Goal: Task Accomplishment & Management: Complete application form

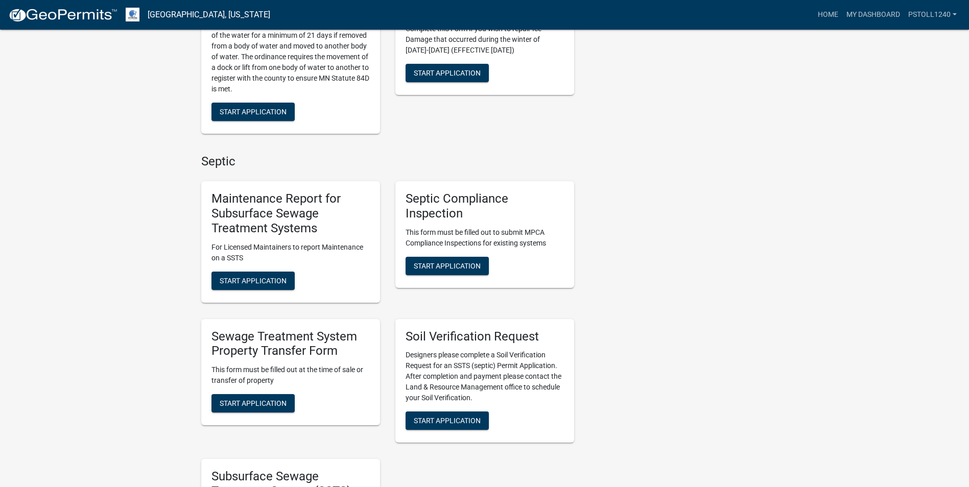
scroll to position [450, 0]
click at [446, 264] on span "Start Application" at bounding box center [447, 265] width 67 height 8
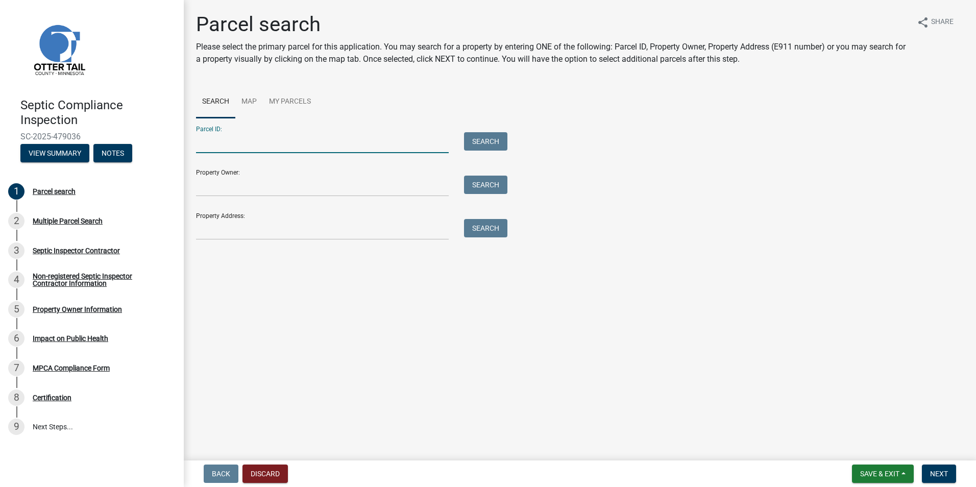
click at [212, 147] on input "Parcel ID:" at bounding box center [322, 142] width 253 height 21
type input "46000991074000"
click at [482, 141] on button "Search" at bounding box center [485, 141] width 43 height 18
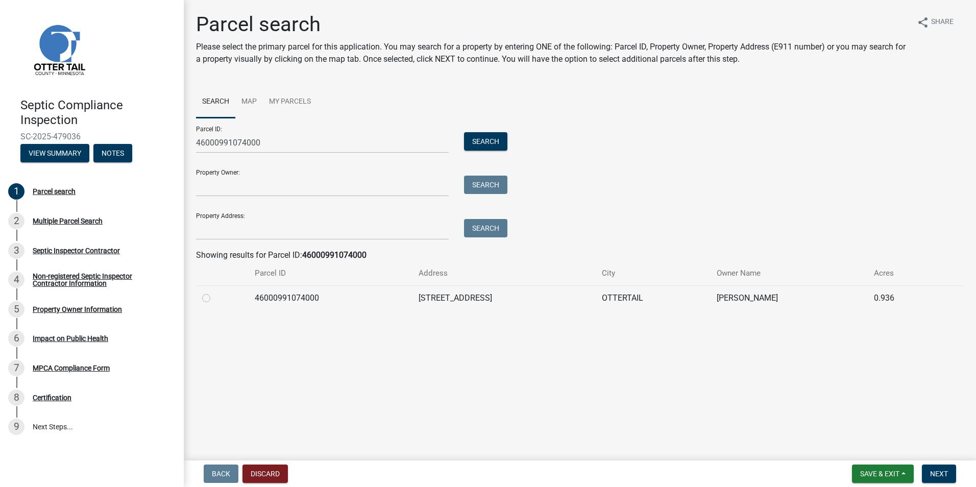
click at [214, 292] on label at bounding box center [214, 292] width 0 height 0
click at [214, 297] on input "radio" at bounding box center [217, 295] width 7 height 7
radio input "true"
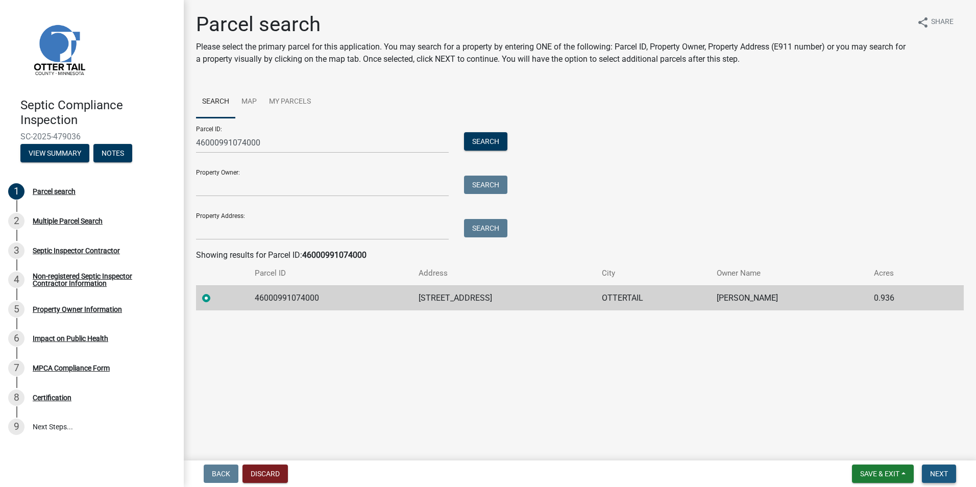
click at [939, 472] on span "Next" at bounding box center [939, 474] width 18 height 8
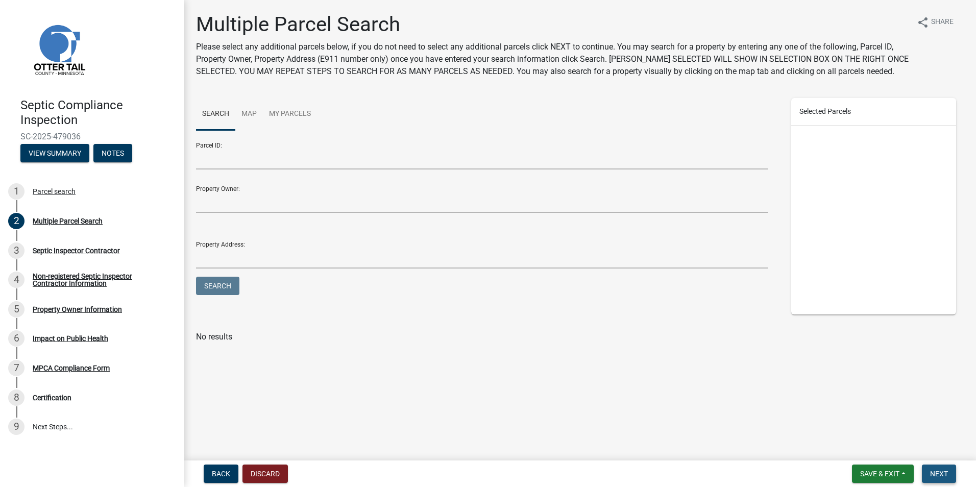
click at [934, 474] on span "Next" at bounding box center [939, 474] width 18 height 8
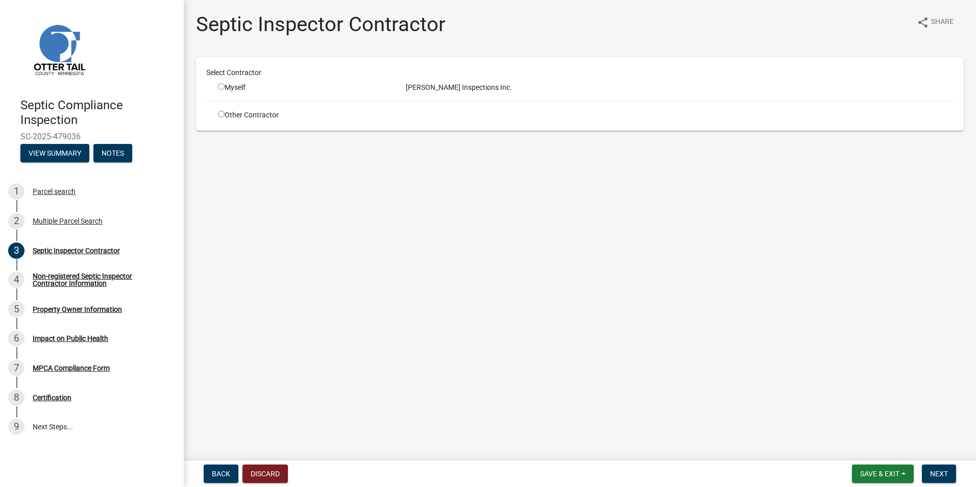
click at [223, 87] on input "radio" at bounding box center [221, 86] width 7 height 7
radio input "true"
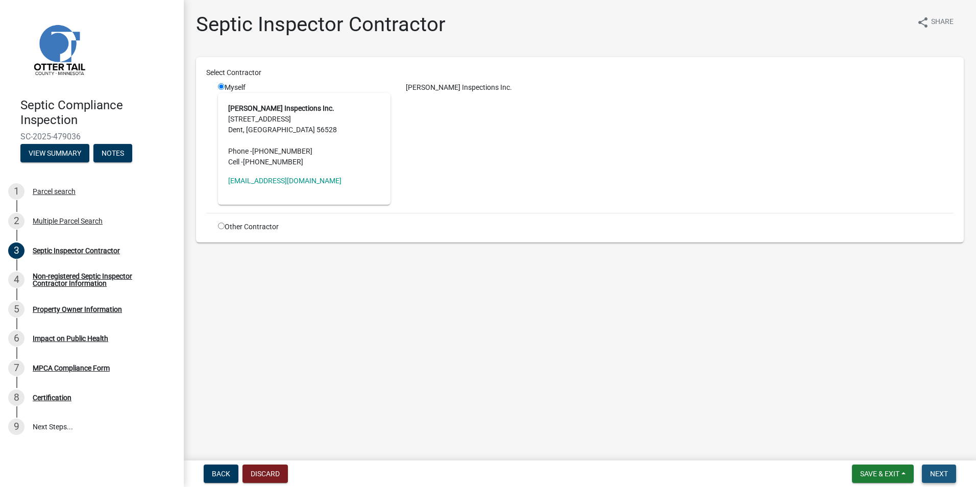
click at [935, 468] on button "Next" at bounding box center [939, 474] width 34 height 18
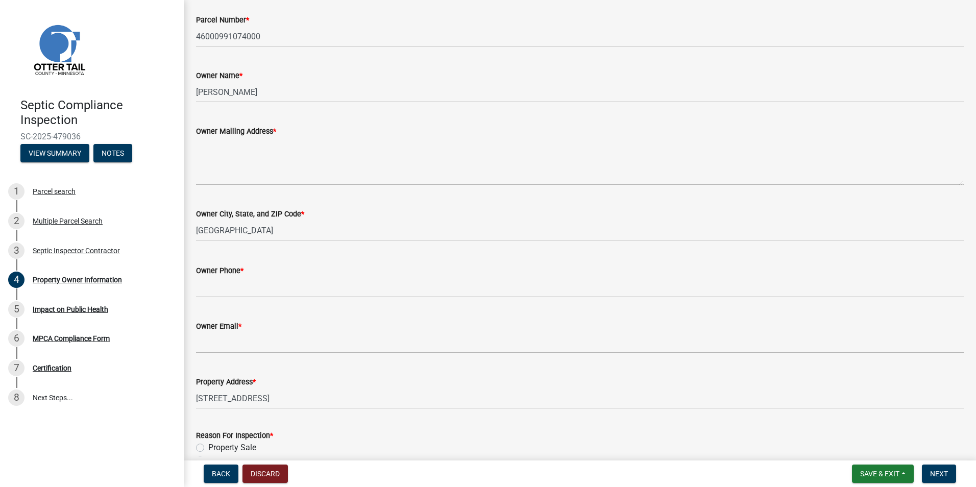
scroll to position [124, 0]
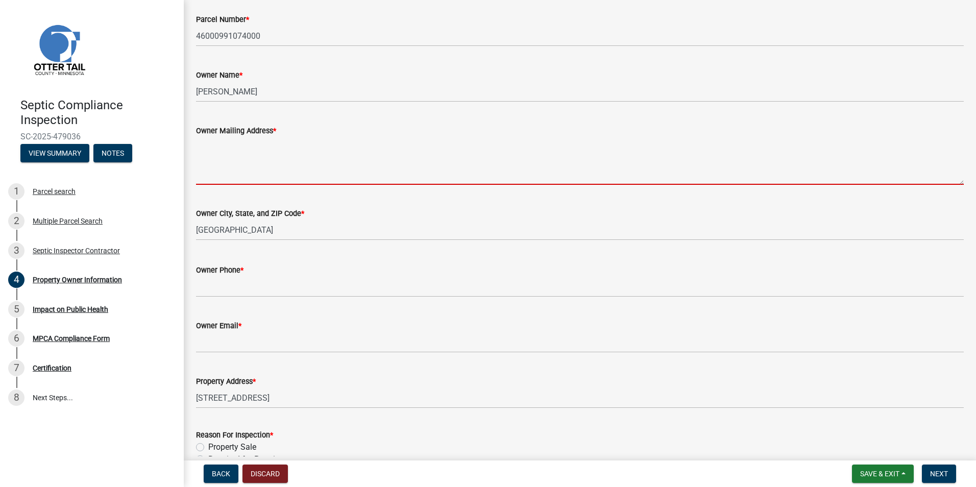
click at [212, 175] on textarea "Owner Mailing Address *" at bounding box center [580, 161] width 768 height 48
type textarea "p"
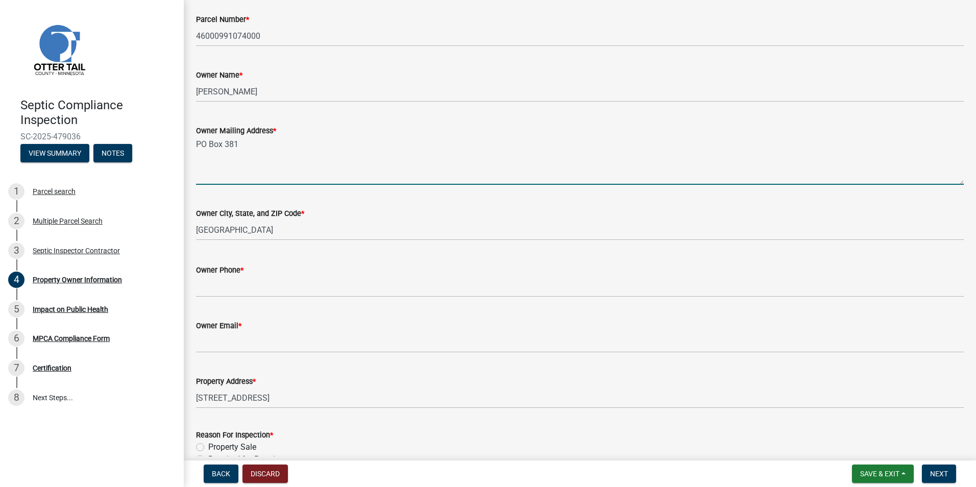
click at [240, 145] on textarea "PO Box 381" at bounding box center [580, 161] width 768 height 48
click at [196, 139] on textarea "PO Box 381" at bounding box center [580, 161] width 768 height 48
click at [196, 140] on textarea "PO Box 381" at bounding box center [580, 161] width 768 height 48
click at [202, 161] on textarea "[PERSON_NAME] PO Box 381" at bounding box center [580, 161] width 768 height 48
type textarea "[PERSON_NAME] [STREET_ADDRESS]"
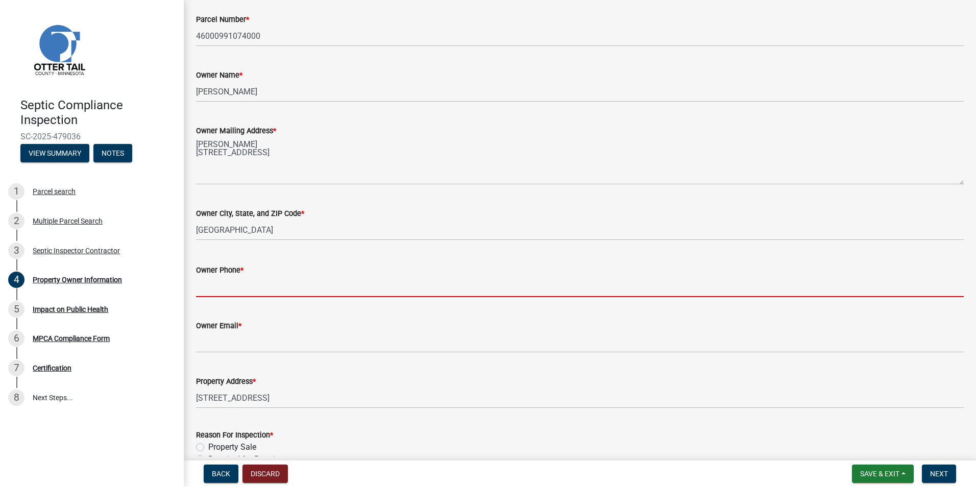
click at [204, 286] on input "Owner Phone *" at bounding box center [580, 286] width 768 height 21
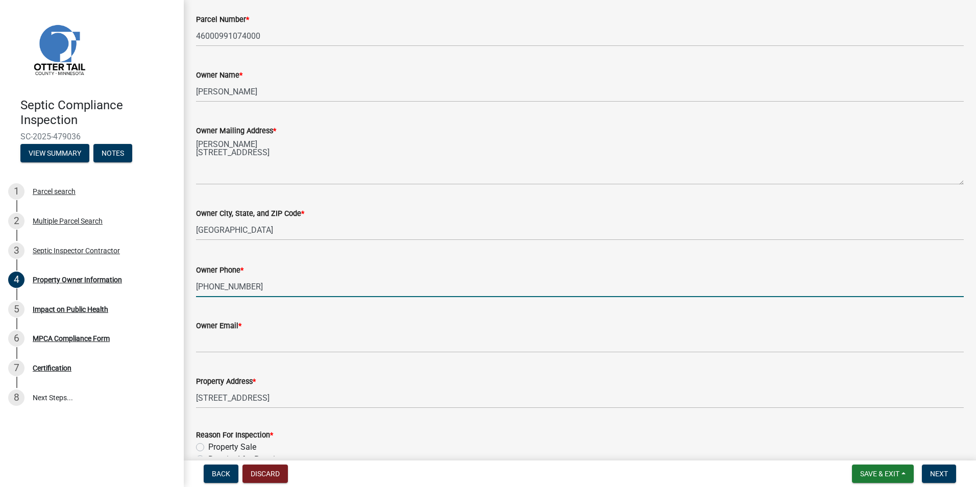
type input "[PHONE_NUMBER]"
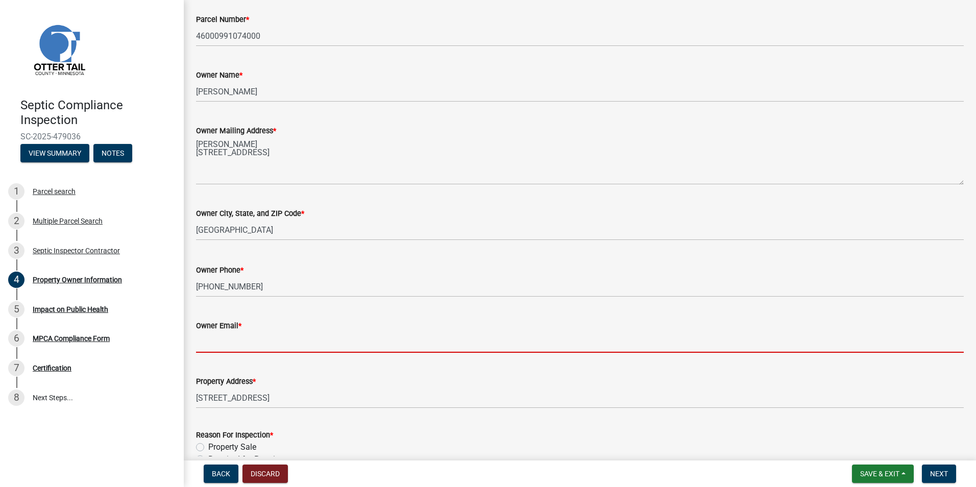
click at [201, 345] on input "Owner Email *" at bounding box center [580, 342] width 768 height 21
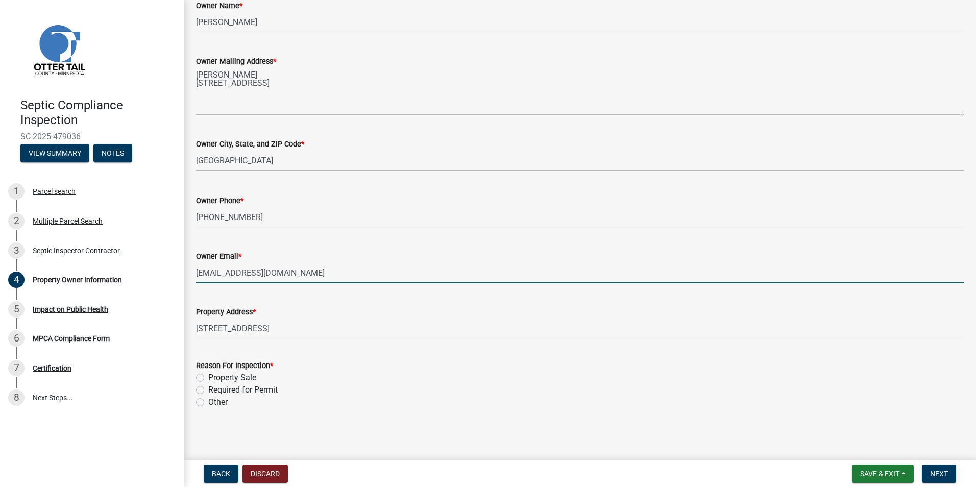
scroll to position [194, 0]
type input "[EMAIL_ADDRESS][DOMAIN_NAME]"
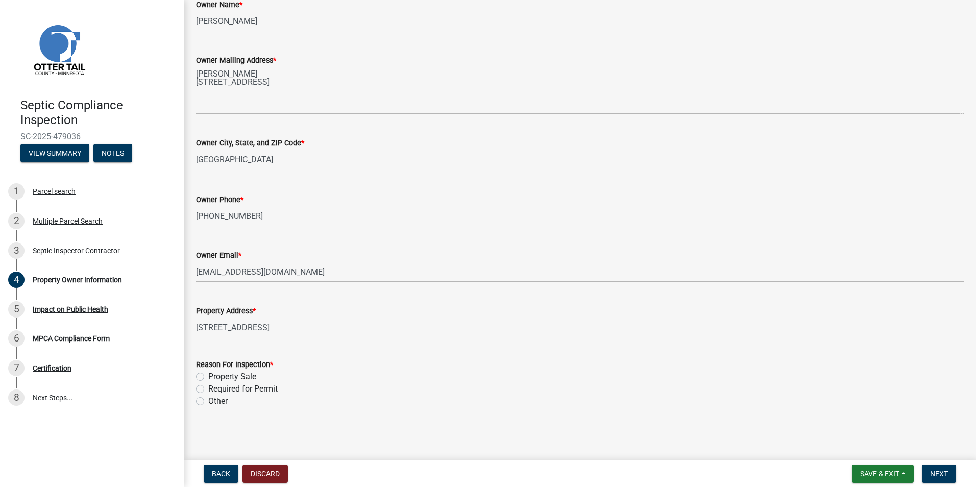
click at [208, 375] on label "Property Sale" at bounding box center [232, 377] width 48 height 12
click at [208, 375] on input "Property Sale" at bounding box center [211, 374] width 7 height 7
radio input "true"
click at [940, 472] on span "Next" at bounding box center [939, 474] width 18 height 8
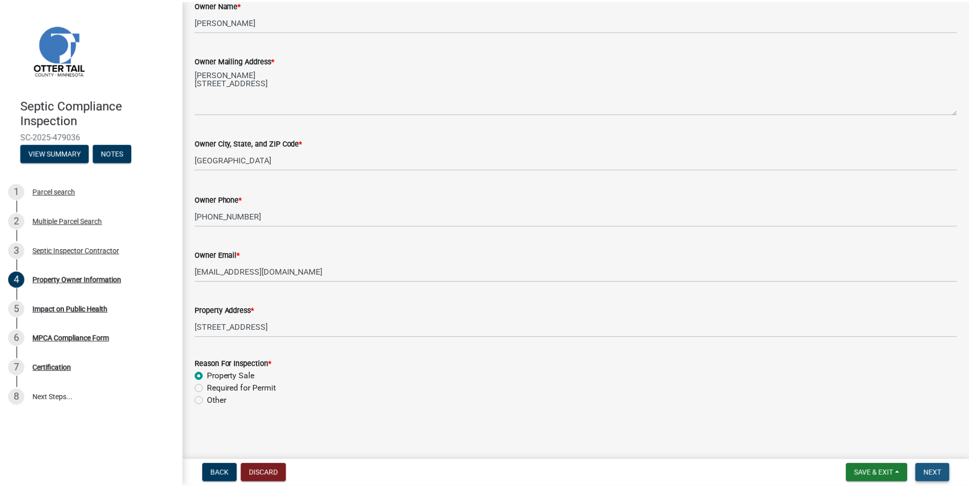
scroll to position [0, 0]
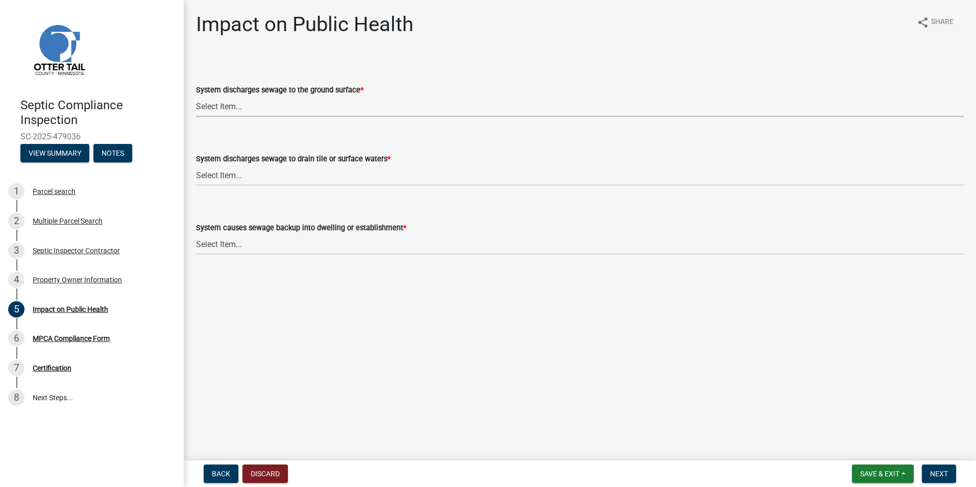
click at [220, 109] on select "Select Item... Yes No" at bounding box center [580, 106] width 768 height 21
click at [196, 96] on select "Select Item... Yes No" at bounding box center [580, 106] width 768 height 21
select select "9c5ef684-d0d4-4879-ab12-905ddbd81a72"
click at [215, 173] on select "Select Item... Yes No" at bounding box center [580, 175] width 768 height 21
click at [196, 165] on select "Select Item... Yes No" at bounding box center [580, 175] width 768 height 21
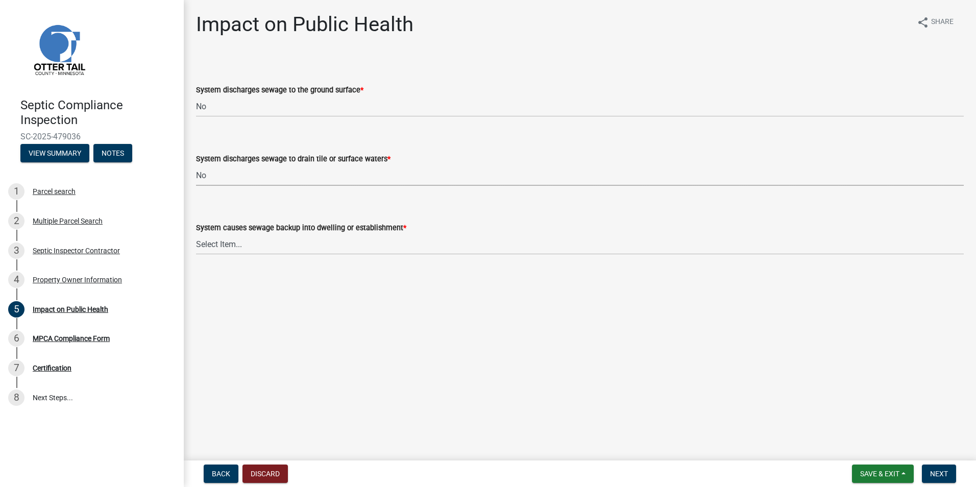
select select "7d491a2b-e9f0-4952-b474-53ca749b22af"
click at [215, 245] on select "Select Item... Yes No" at bounding box center [580, 244] width 768 height 21
click at [196, 234] on select "Select Item... Yes No" at bounding box center [580, 244] width 768 height 21
select select "6e07b46b-a403-4f3e-b4fc-218acc732c01"
click at [936, 467] on button "Next" at bounding box center [939, 474] width 34 height 18
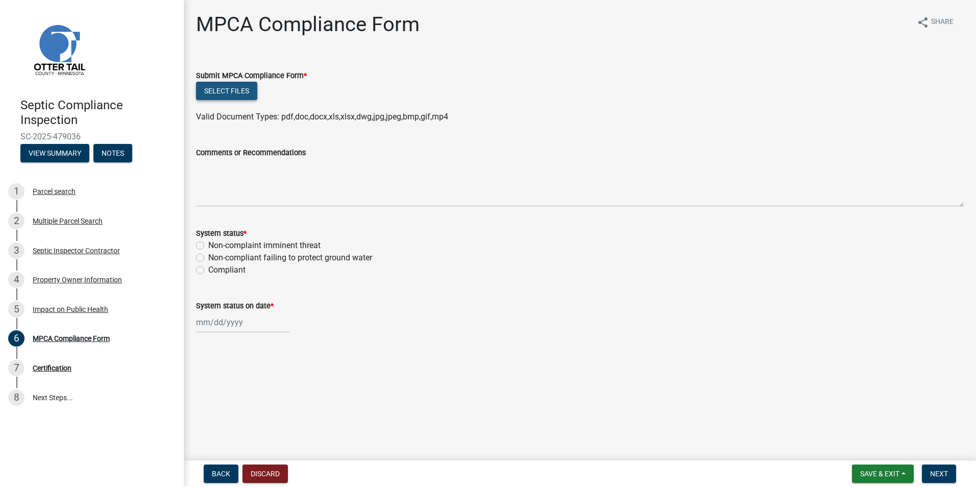
click at [223, 90] on button "Select files" at bounding box center [226, 91] width 61 height 18
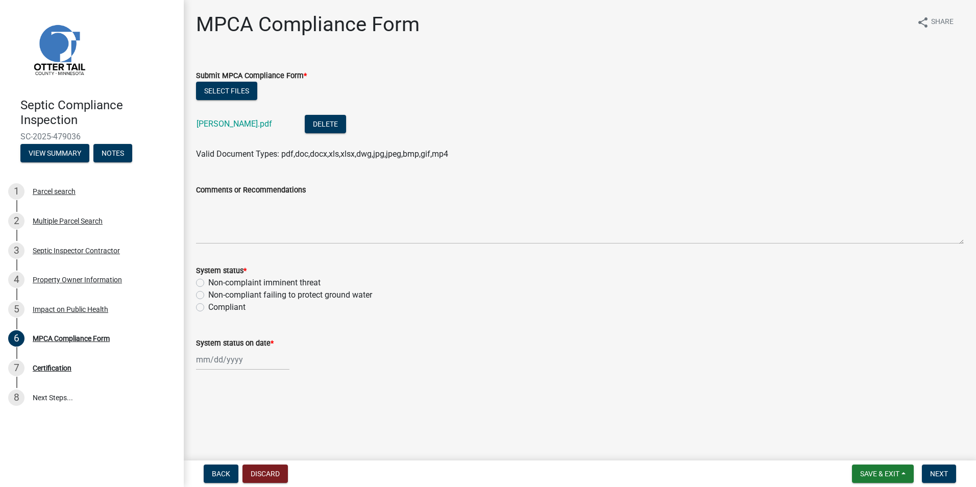
click at [208, 308] on label "Compliant" at bounding box center [226, 307] width 37 height 12
click at [208, 308] on input "Compliant" at bounding box center [211, 304] width 7 height 7
radio input "true"
select select "9"
select select "2025"
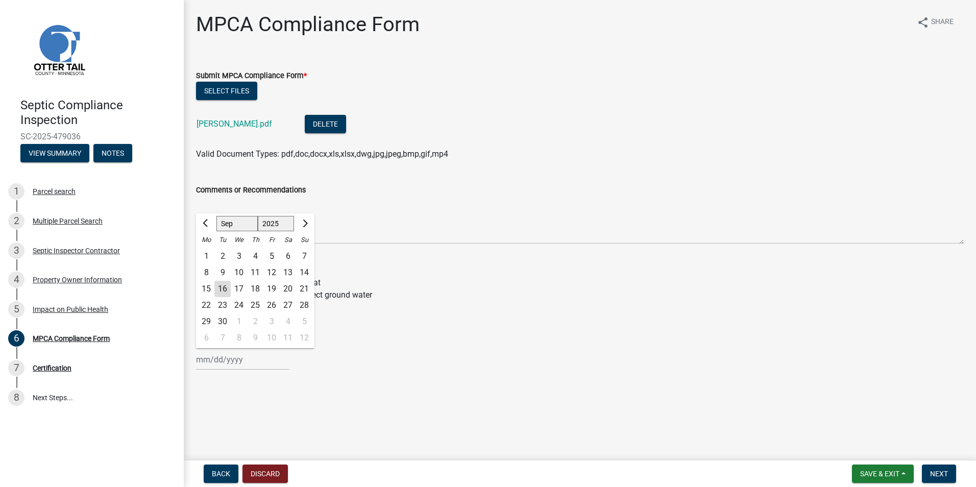
click at [209, 360] on input "System status on date *" at bounding box center [242, 359] width 93 height 21
click at [208, 289] on div "15" at bounding box center [206, 289] width 16 height 16
type input "[DATE]"
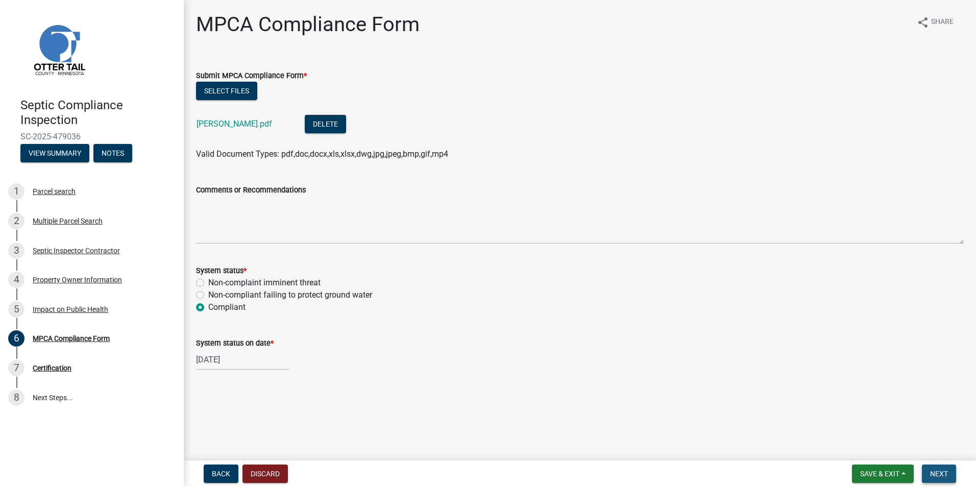
click at [940, 473] on span "Next" at bounding box center [939, 474] width 18 height 8
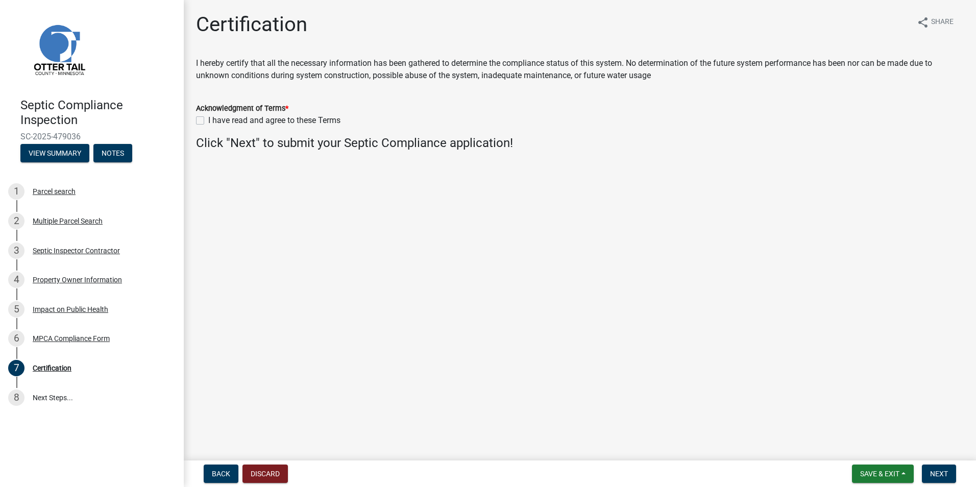
click at [208, 123] on label "I have read and agree to these Terms" at bounding box center [274, 120] width 132 height 12
click at [208, 121] on input "I have read and agree to these Terms" at bounding box center [211, 117] width 7 height 7
checkbox input "true"
click at [944, 476] on span "Next" at bounding box center [939, 474] width 18 height 8
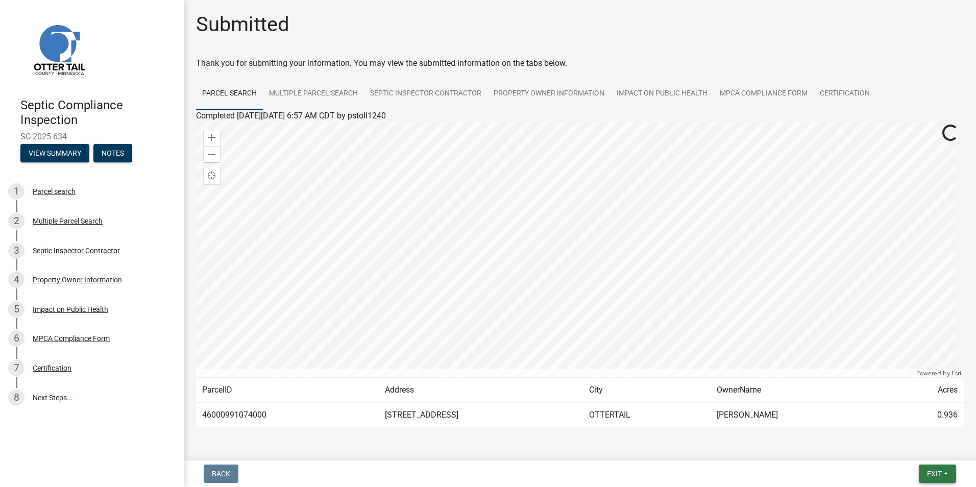
click at [944, 476] on button "Exit" at bounding box center [937, 474] width 37 height 18
click at [904, 444] on button "Save & Exit" at bounding box center [916, 447] width 82 height 25
